Goal: Information Seeking & Learning: Learn about a topic

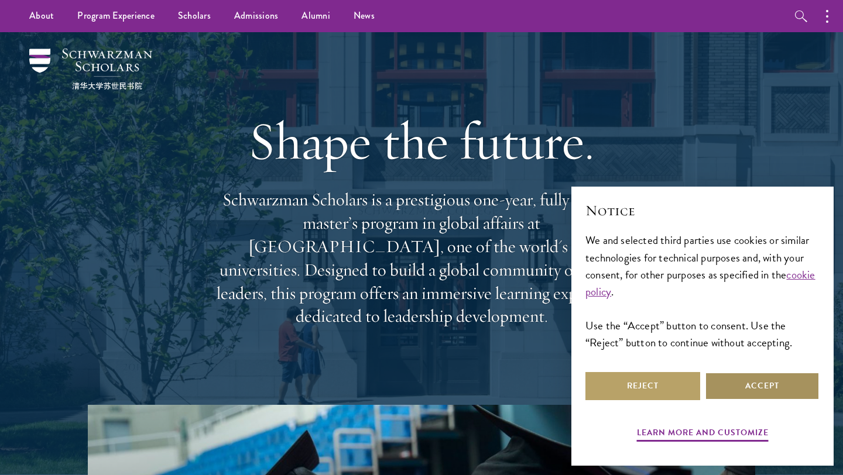
click at [768, 386] on button "Accept" at bounding box center [762, 386] width 115 height 28
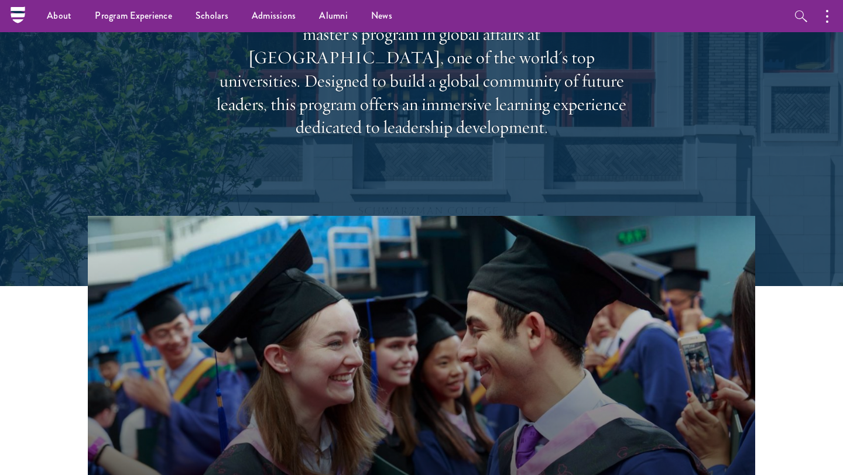
scroll to position [94, 0]
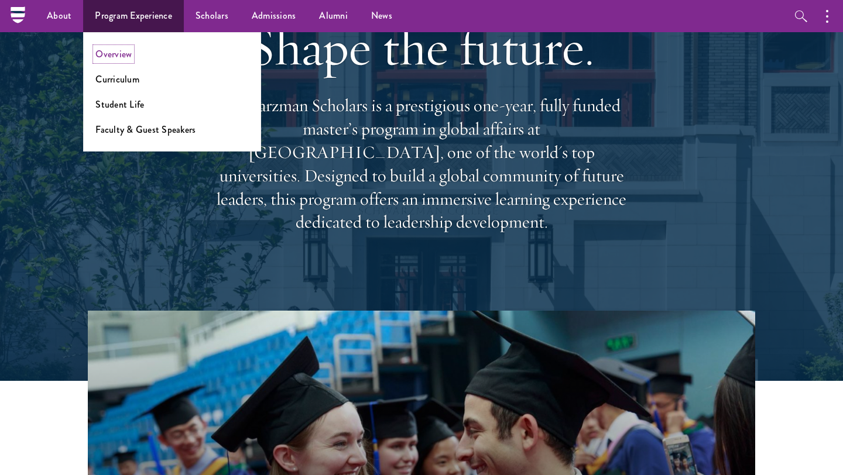
click at [115, 56] on link "Overview" at bounding box center [113, 53] width 36 height 13
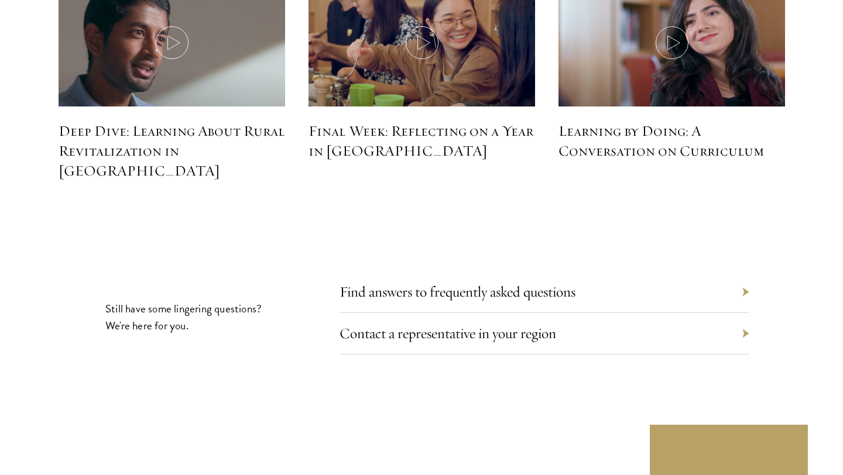
scroll to position [5354, 0]
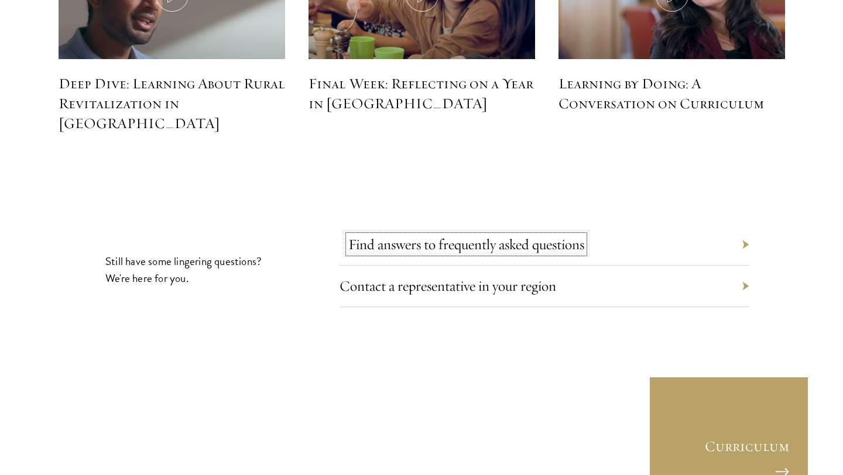
click at [480, 235] on link "Find answers to frequently asked questions" at bounding box center [466, 244] width 236 height 18
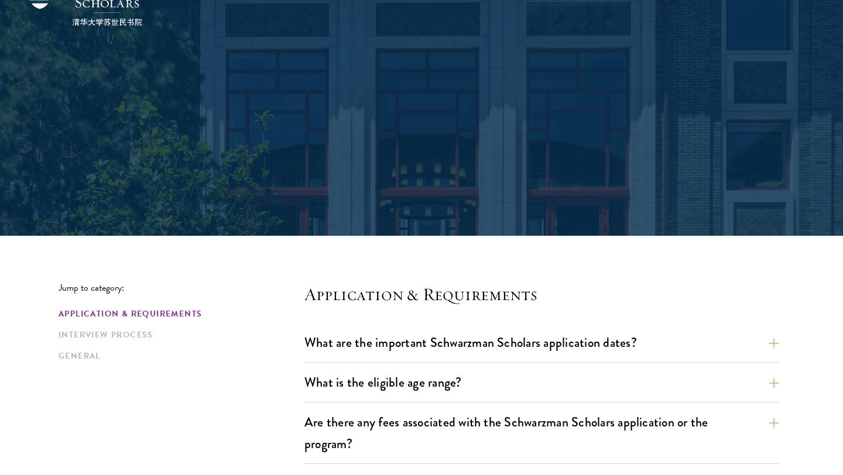
scroll to position [67, 0]
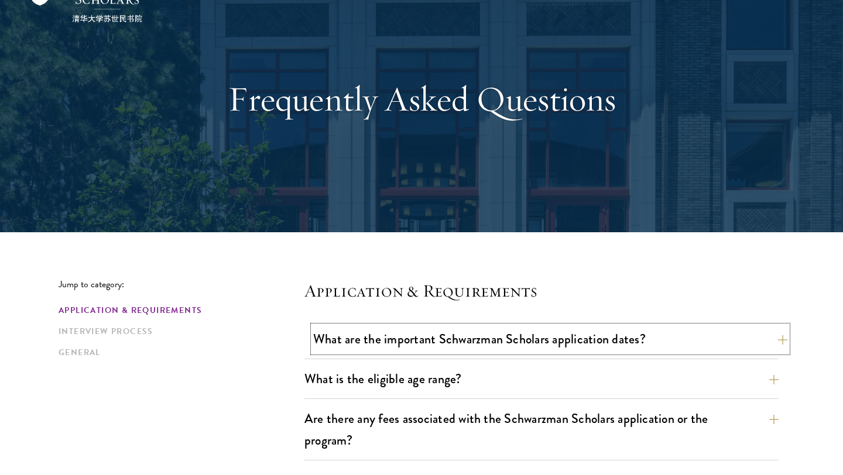
click at [378, 334] on button "What are the important Schwarzman Scholars application dates?" at bounding box center [550, 339] width 474 height 26
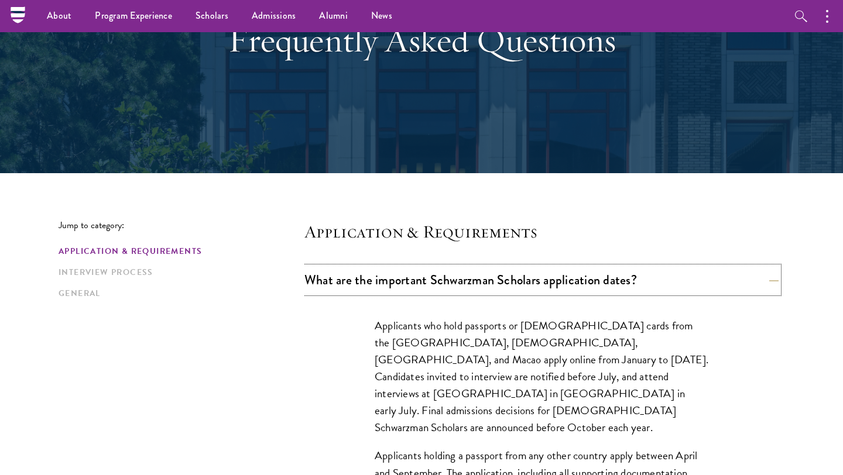
scroll to position [0, 0]
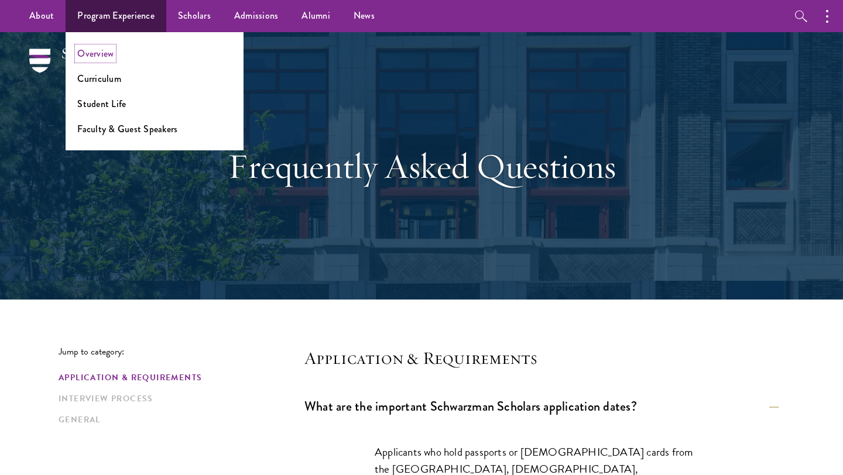
click at [91, 53] on link "Overview" at bounding box center [95, 53] width 36 height 13
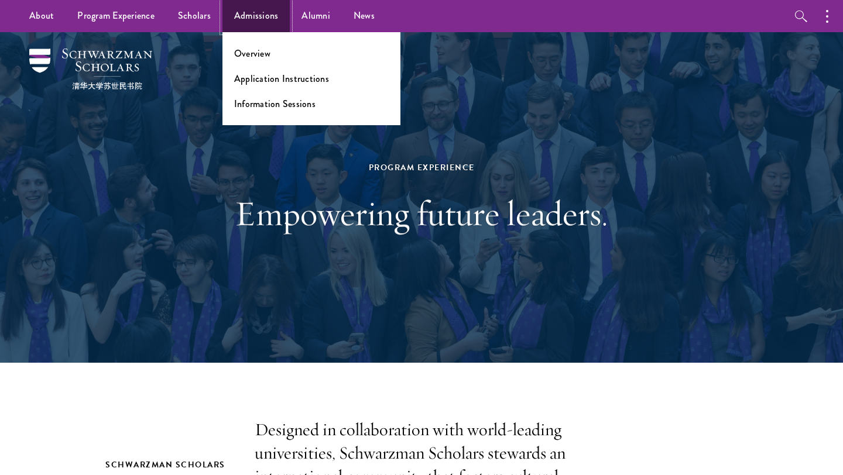
click at [248, 14] on link "Admissions" at bounding box center [256, 16] width 68 height 32
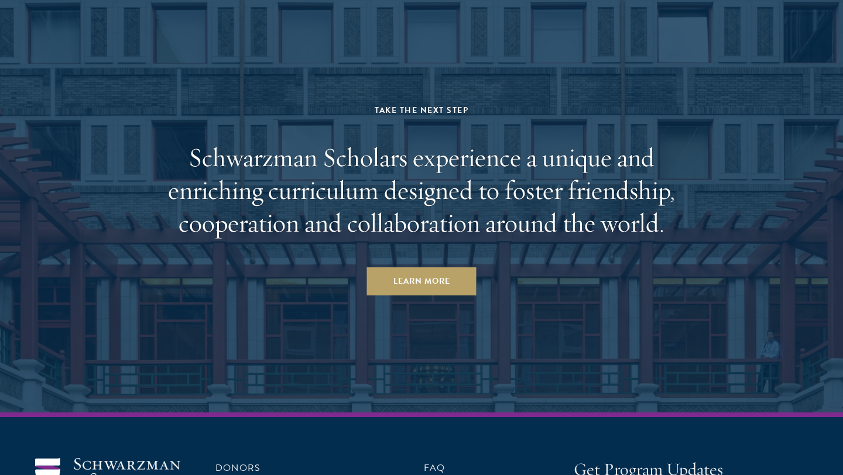
scroll to position [5581, 0]
